Goal: Information Seeking & Learning: Learn about a topic

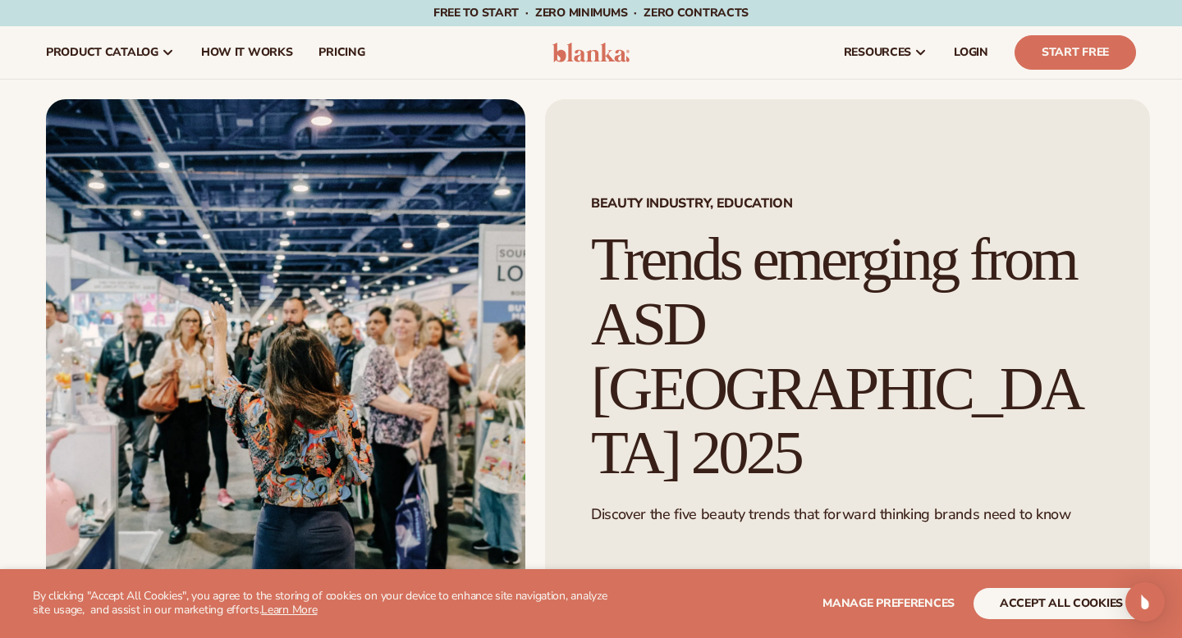
click at [1128, 508] on div "Beauty industry, Education Trends emerging from [GEOGRAPHIC_DATA] [GEOGRAPHIC_D…" at bounding box center [847, 364] width 605 height 530
click at [616, 66] on header "Cart product catalog The Lab by [PERSON_NAME]" at bounding box center [591, 52] width 1182 height 53
click at [597, 55] on img at bounding box center [591, 53] width 78 height 20
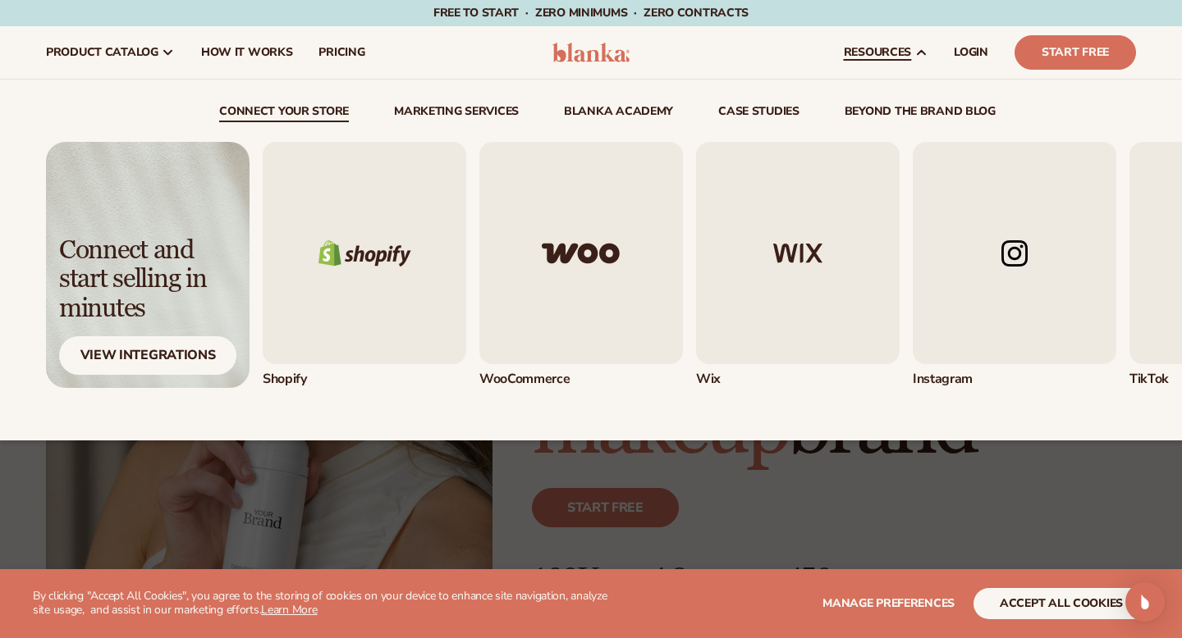
click at [883, 59] on span "resources" at bounding box center [877, 52] width 67 height 13
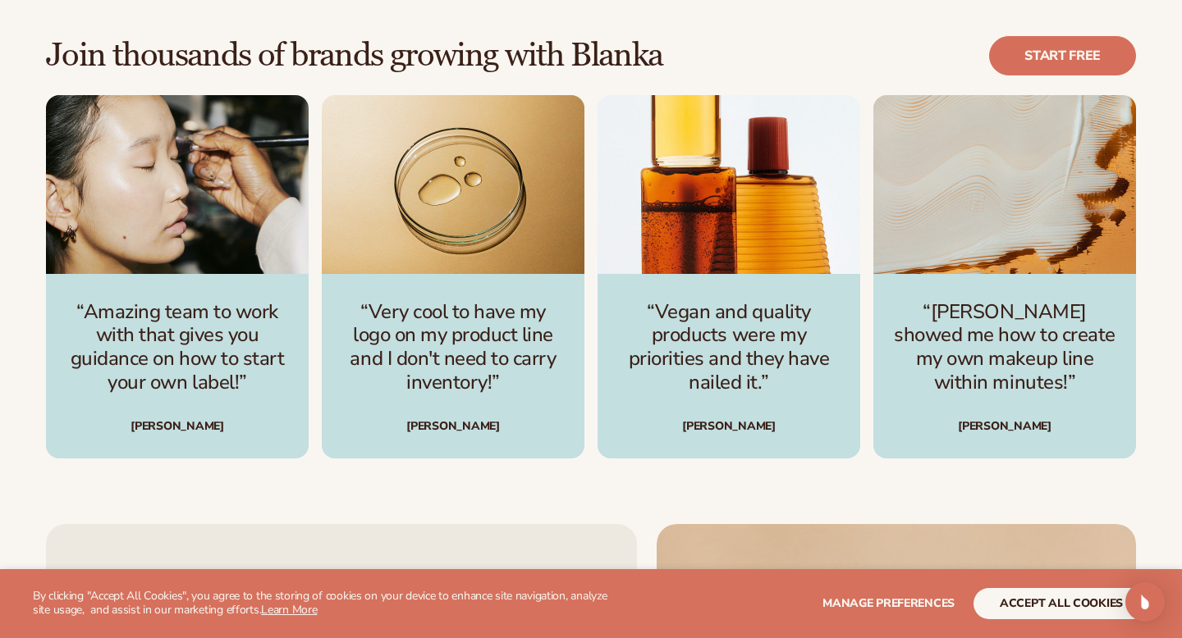
scroll to position [4718, 0]
